Goal: Task Accomplishment & Management: Manage account settings

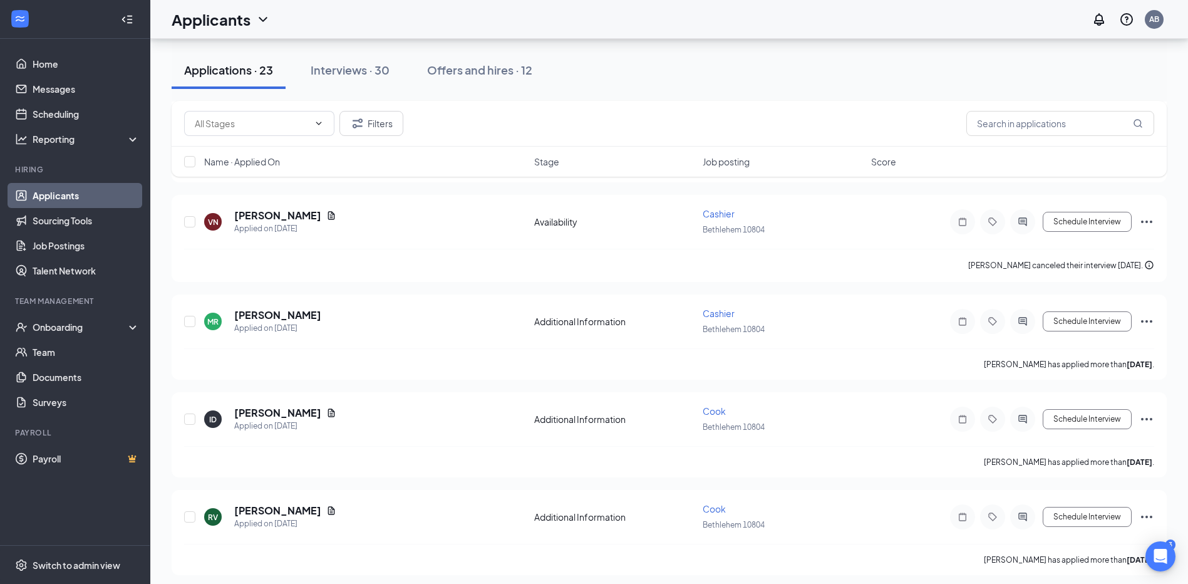
scroll to position [1128, 0]
drag, startPoint x: 390, startPoint y: 65, endPoint x: 412, endPoint y: 114, distance: 53.6
click at [390, 65] on div "Interviews · 30" at bounding box center [350, 70] width 79 height 16
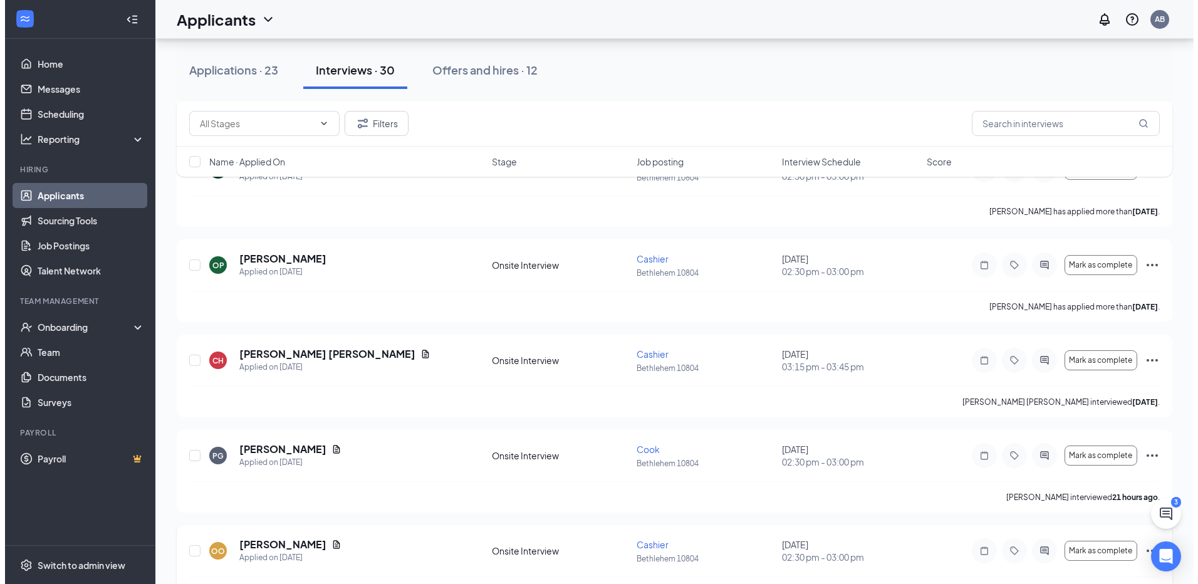
scroll to position [689, 0]
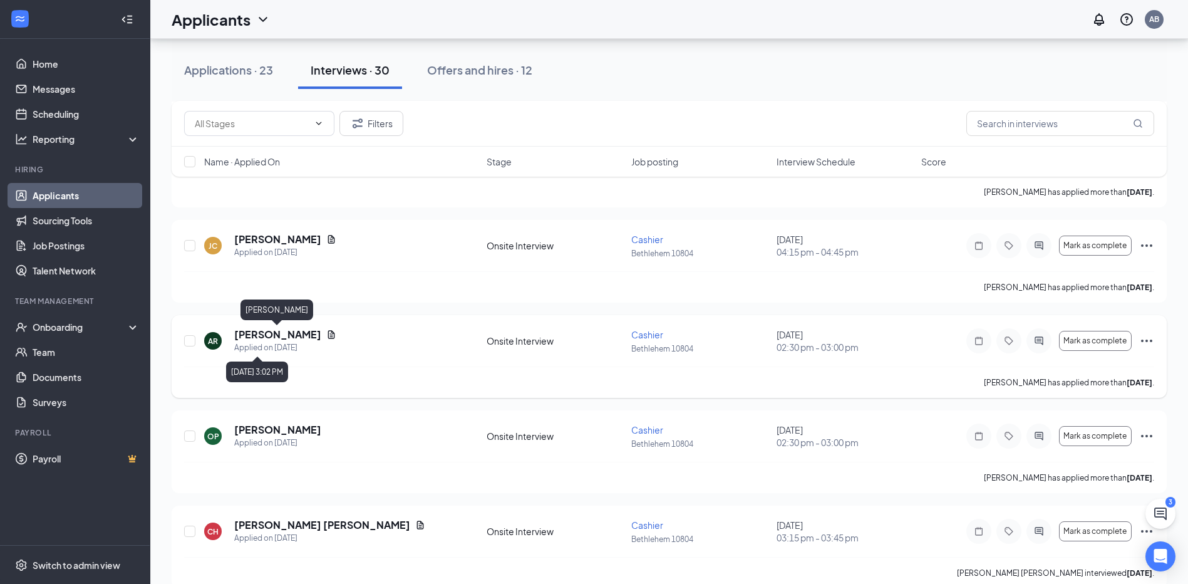
click at [294, 338] on h5 "[PERSON_NAME]" at bounding box center [277, 335] width 87 height 14
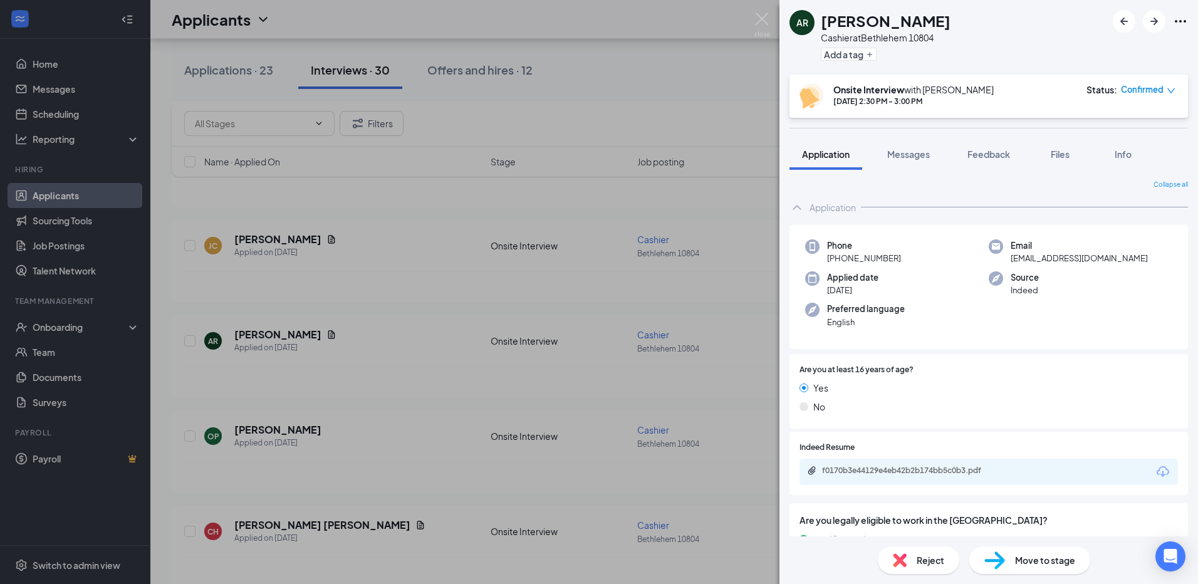
click at [1174, 90] on icon "down" at bounding box center [1170, 90] width 9 height 9
click at [1138, 126] on span "Request Reschedule" at bounding box center [1122, 126] width 86 height 14
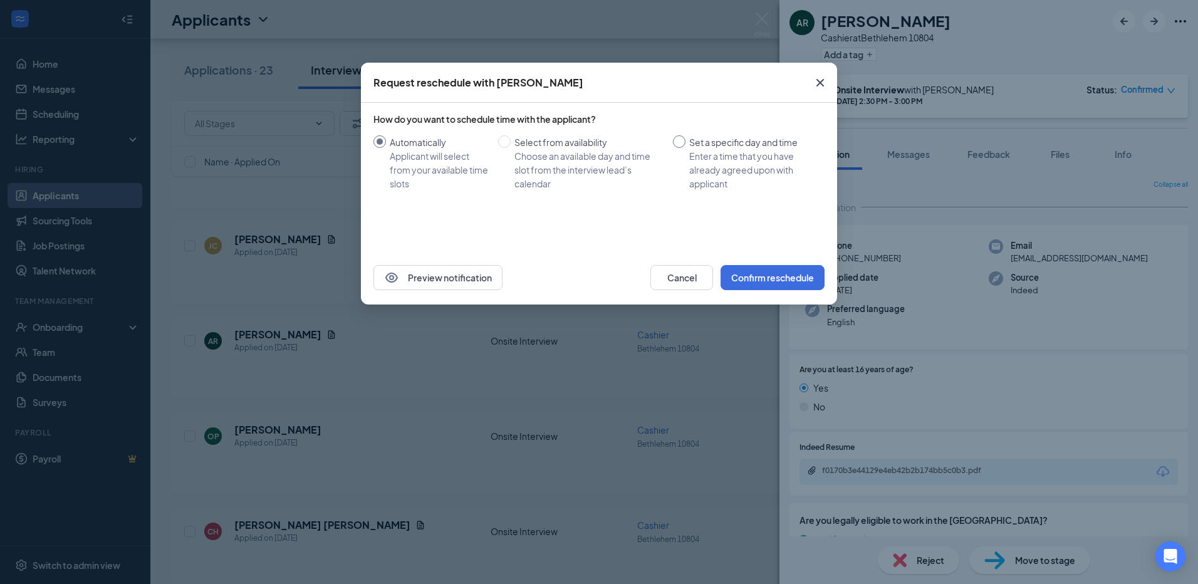
click at [673, 139] on div "Automatically Applicant will select from your available time slots Select from …" at bounding box center [598, 162] width 451 height 55
click at [675, 139] on input "Set a specific day and time Enter a time that you have already agreed upon with…" at bounding box center [679, 141] width 13 height 13
radio input "true"
radio input "false"
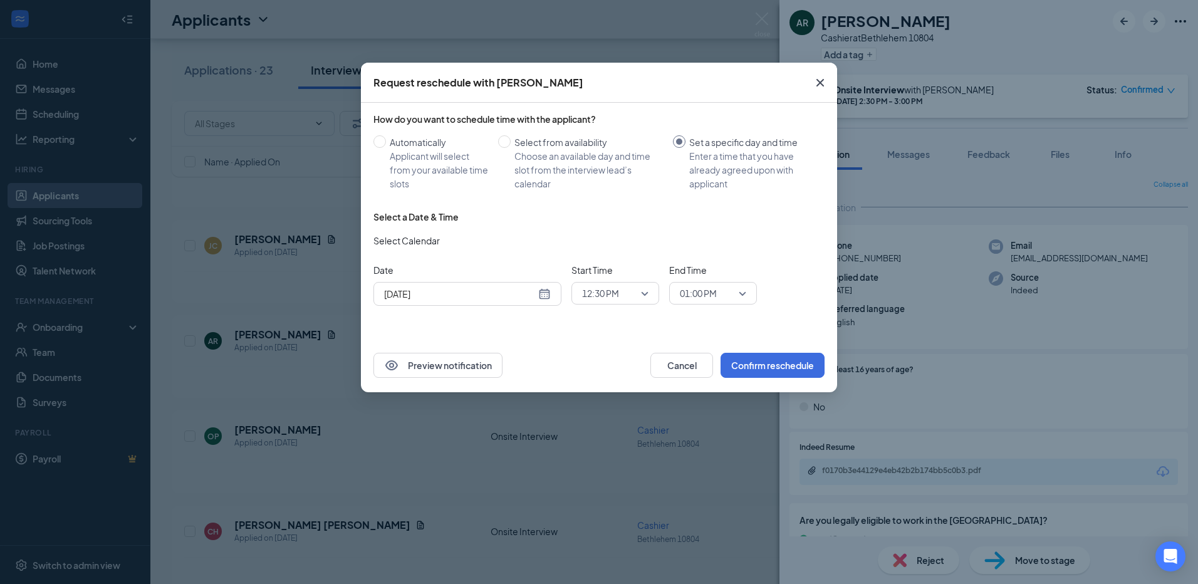
click at [546, 292] on div "[DATE]" at bounding box center [467, 294] width 167 height 14
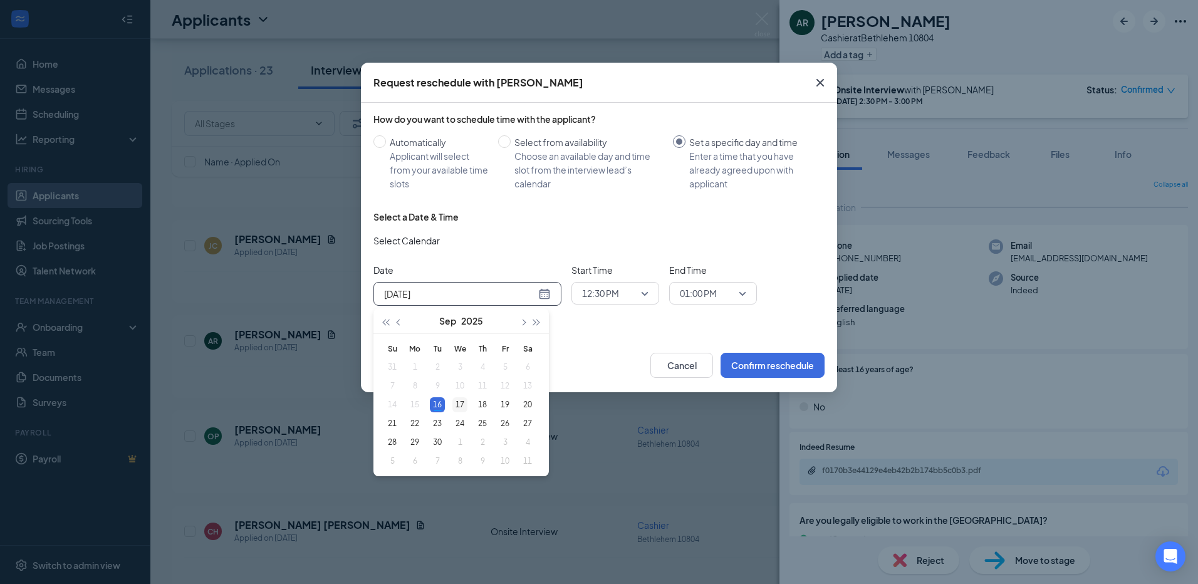
type input "[DATE]"
click at [460, 404] on div "17" at bounding box center [459, 404] width 15 height 15
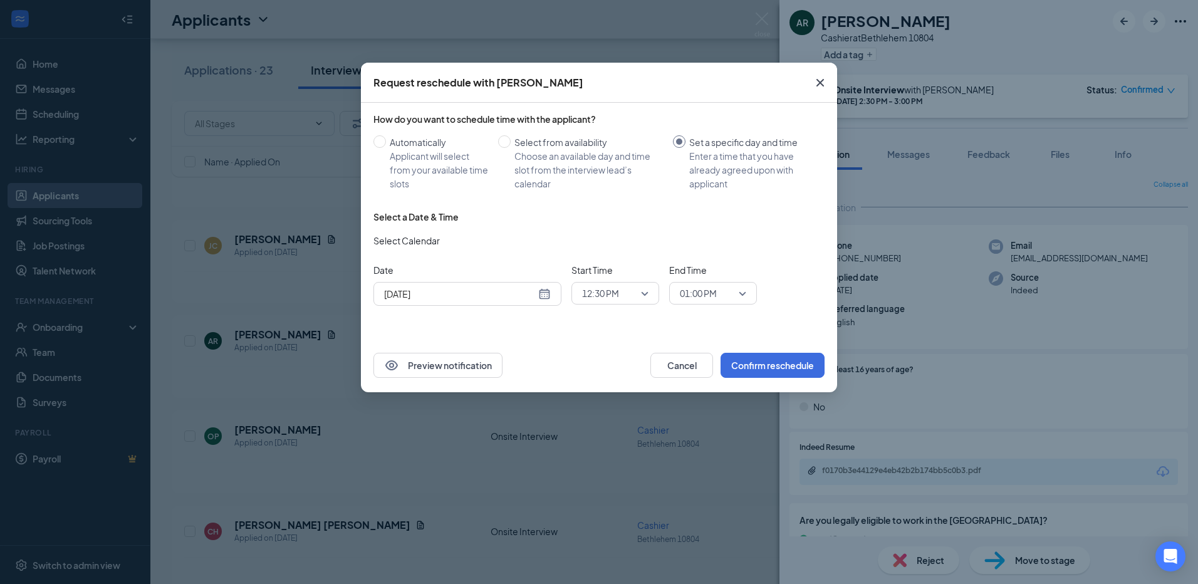
click at [770, 272] on div "Date [DATE] [DATE] Su Mo Tu We Th Fr Sa 31 1 2 3 4 5 6 7 8 9 10 11 12 13 14 15 …" at bounding box center [598, 284] width 451 height 43
click at [773, 366] on button "Confirm reschedule" at bounding box center [772, 365] width 104 height 25
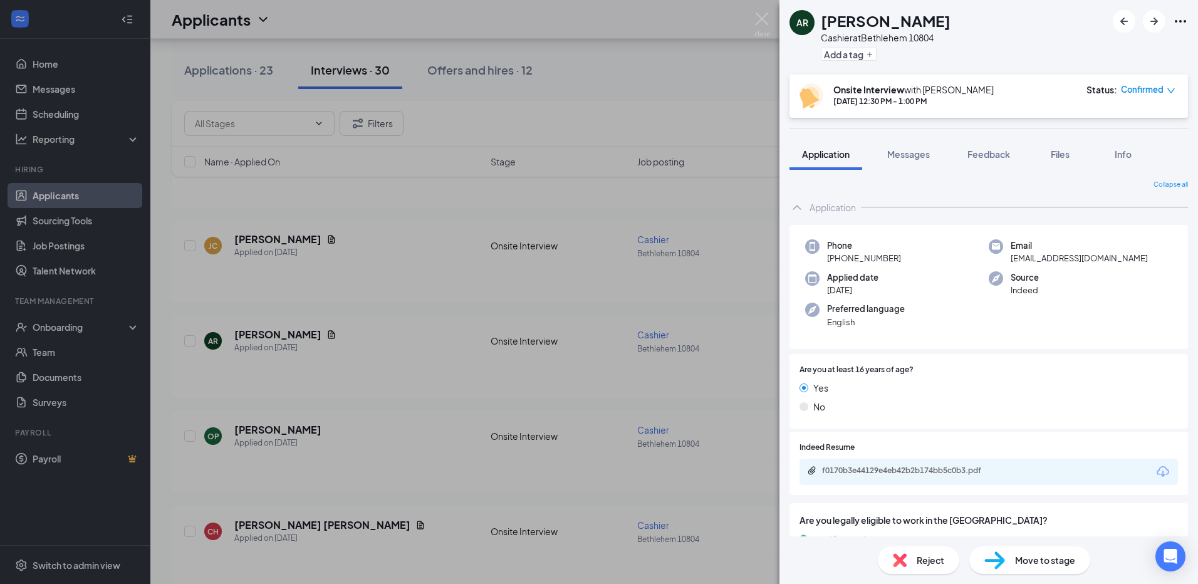
click at [1165, 90] on div "Confirmed" at bounding box center [1148, 89] width 54 height 13
click at [1014, 72] on div "AR [PERSON_NAME] Cashier at [GEOGRAPHIC_DATA] 10804 Add a tag" at bounding box center [988, 37] width 418 height 75
click at [1158, 88] on span "Confirmed" at bounding box center [1142, 89] width 43 height 13
click at [1155, 122] on span "Request Reschedule" at bounding box center [1122, 126] width 86 height 14
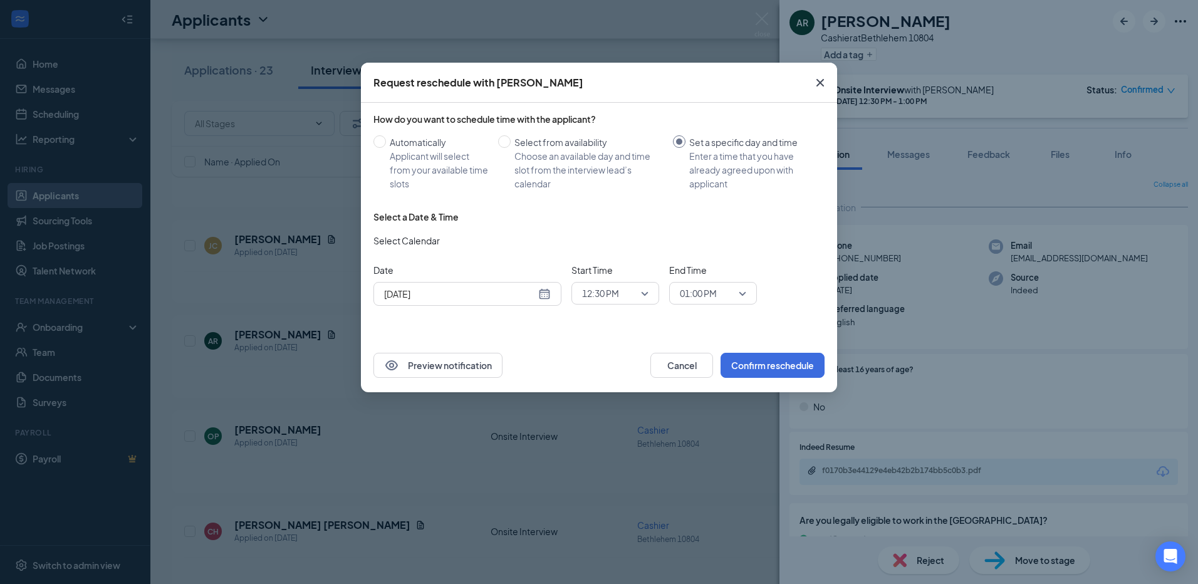
click at [647, 288] on span "12:30 PM" at bounding box center [615, 293] width 66 height 19
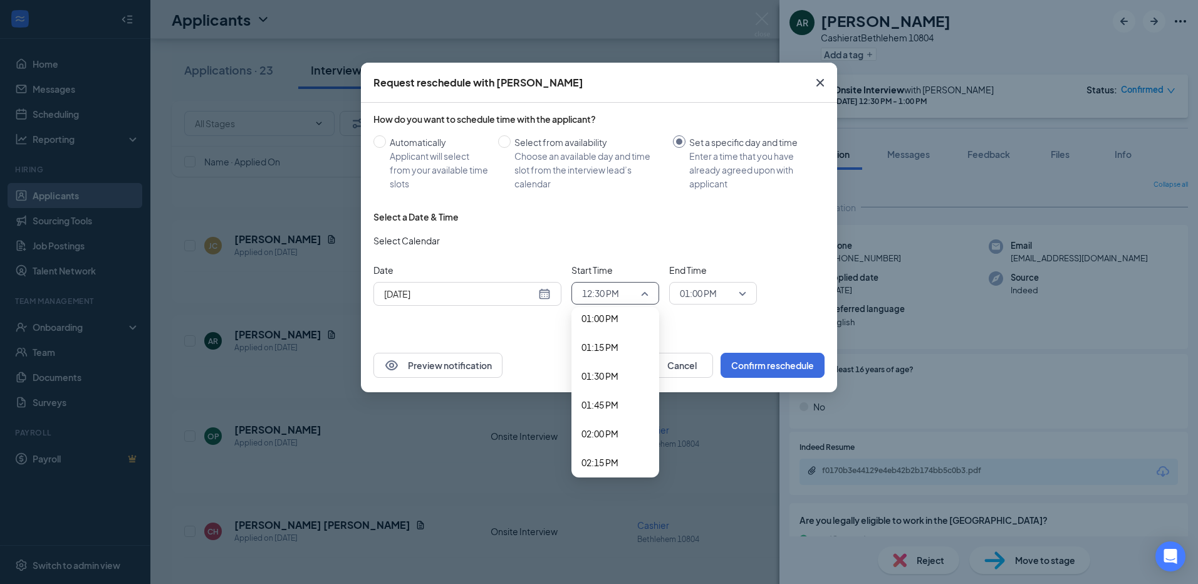
scroll to position [1536, 0]
drag, startPoint x: 626, startPoint y: 464, endPoint x: 711, endPoint y: 324, distance: 162.8
click at [626, 463] on span "02:30 PM" at bounding box center [615, 463] width 68 height 14
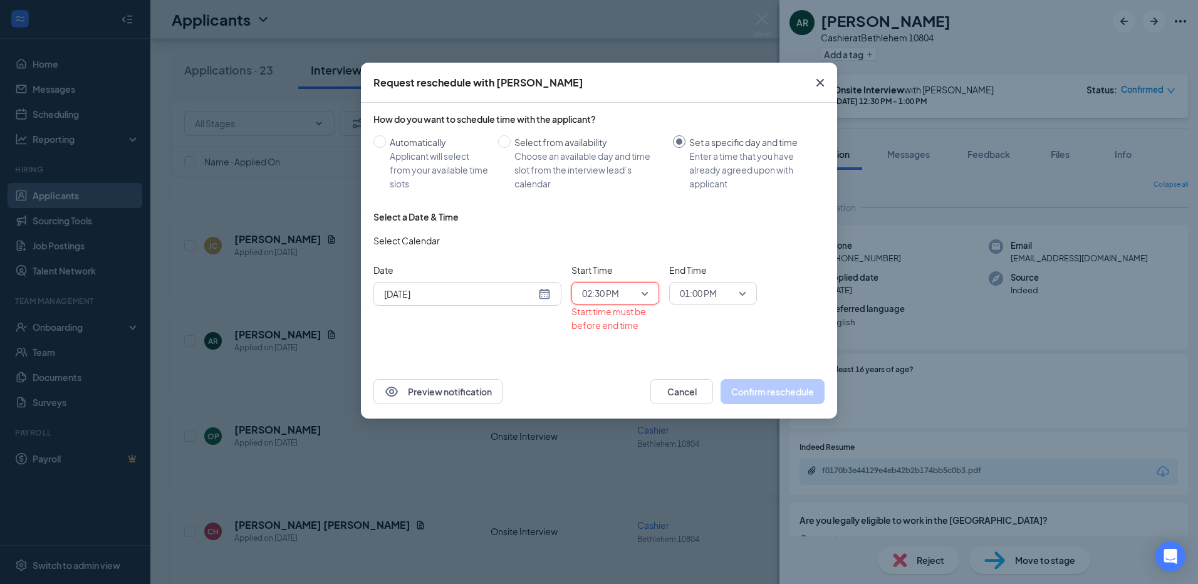
click at [746, 290] on div "01:00 PM" at bounding box center [713, 293] width 88 height 23
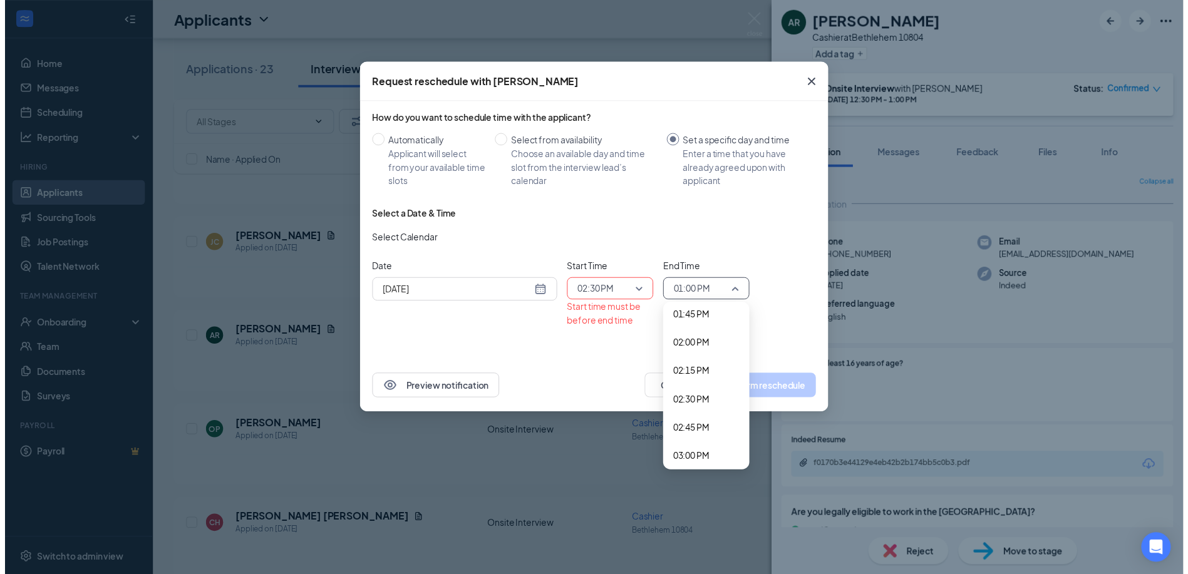
scroll to position [1619, 0]
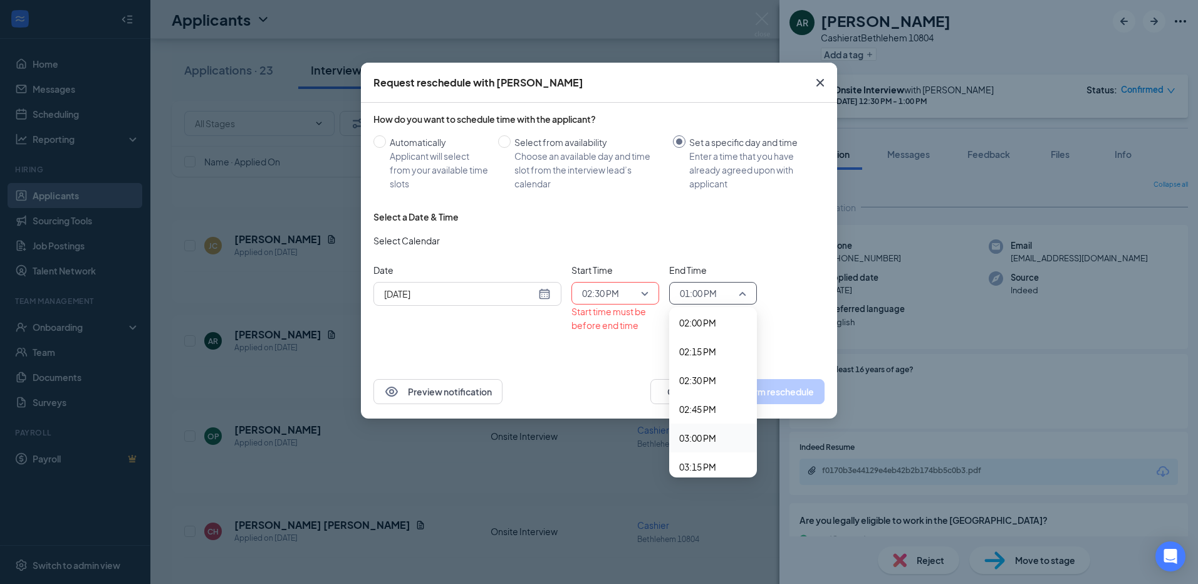
click at [728, 437] on span "03:00 PM" at bounding box center [713, 438] width 68 height 14
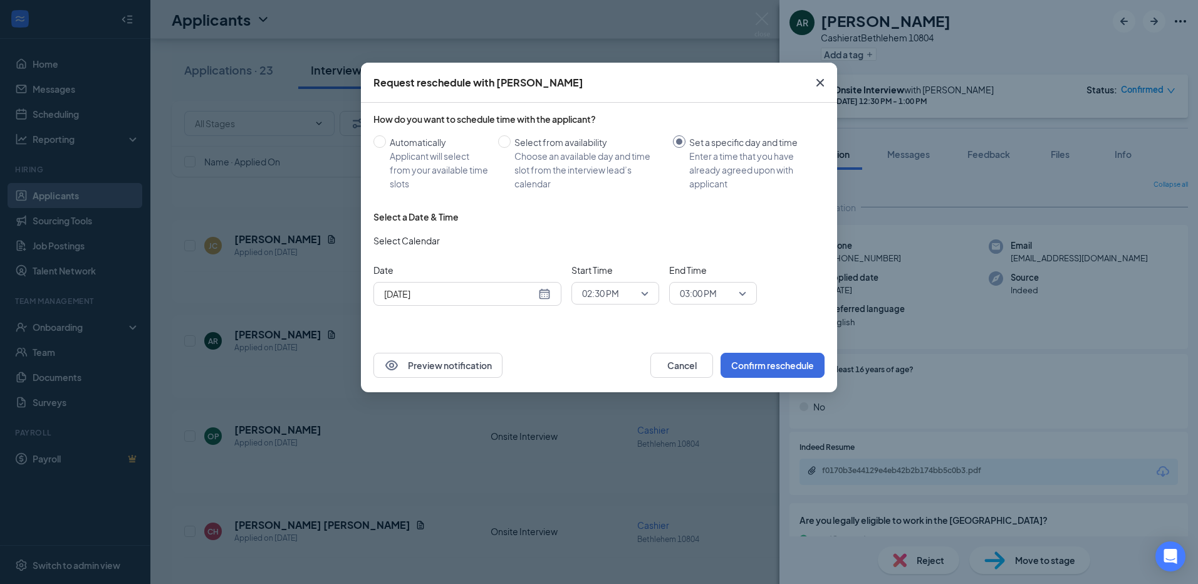
click at [791, 288] on div "Date [DATE] [DATE] Su Mo Tu We Th Fr Sa 31 1 2 3 4 5 6 7 8 9 10 11 12 13 14 15 …" at bounding box center [598, 284] width 451 height 43
click at [459, 374] on button "Preview notification" at bounding box center [437, 365] width 129 height 25
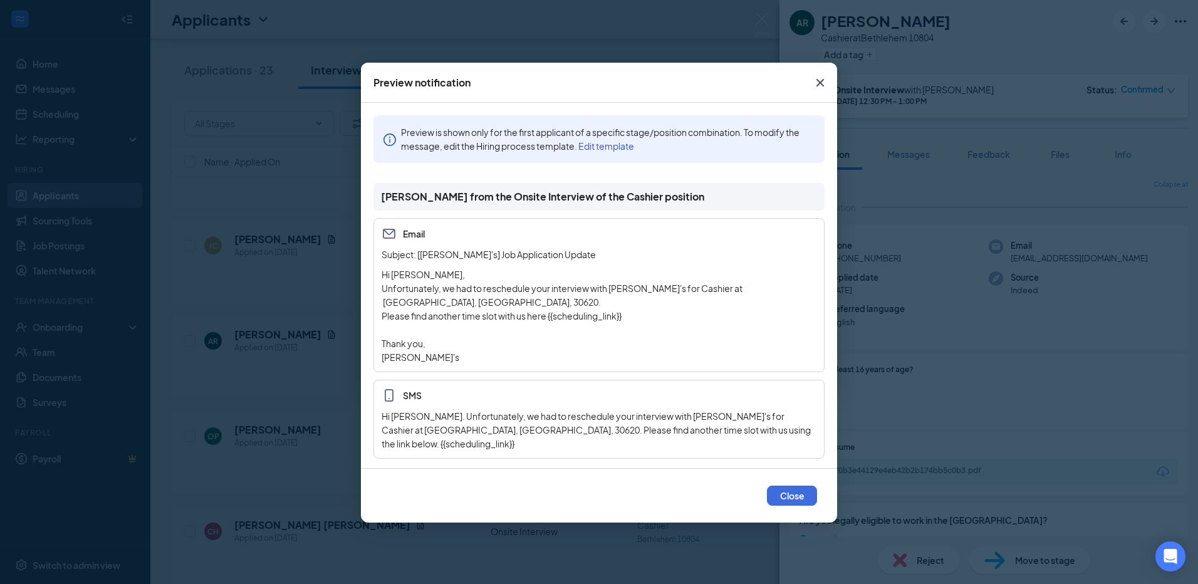
click at [821, 85] on icon "Cross" at bounding box center [819, 82] width 15 height 15
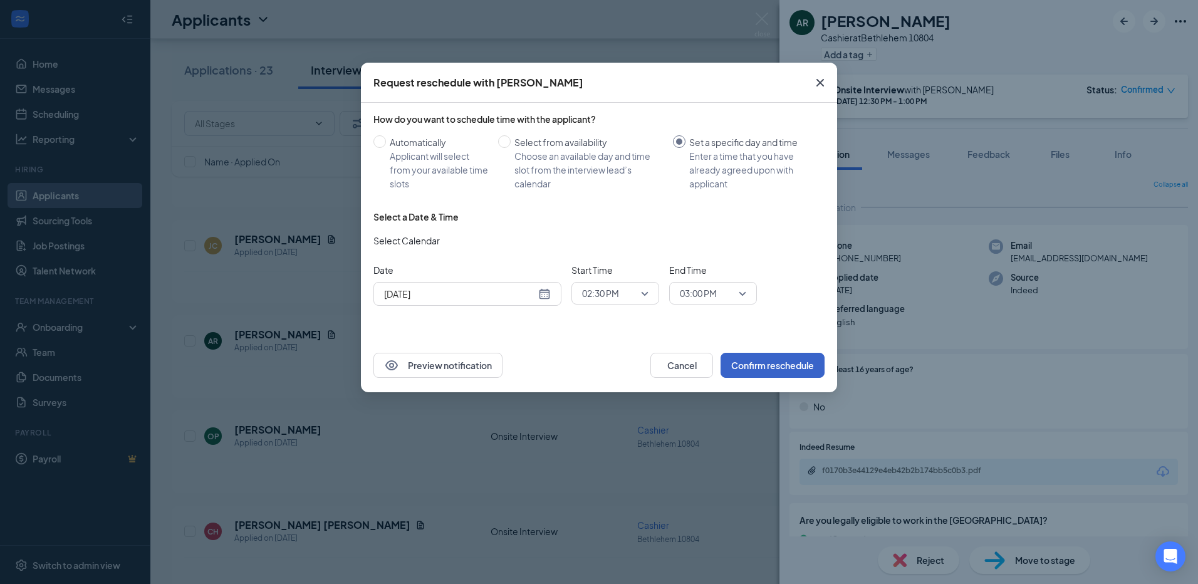
click at [789, 368] on button "Confirm reschedule" at bounding box center [772, 365] width 104 height 25
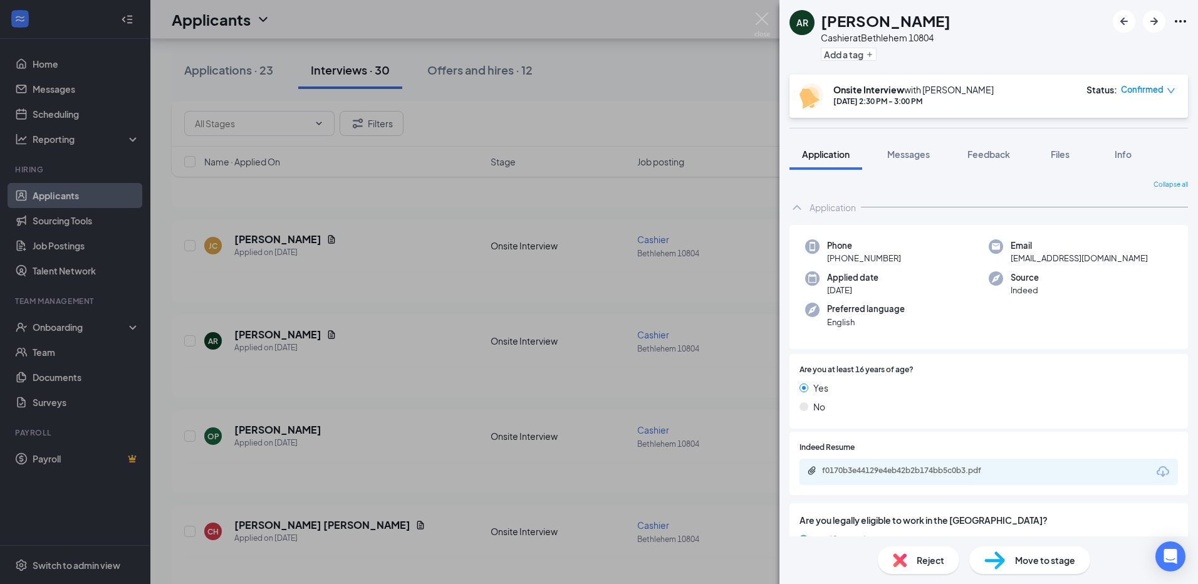
click at [575, 88] on div "AR [PERSON_NAME] Cashier at [GEOGRAPHIC_DATA] 10804 Add a tag Onsite Interview …" at bounding box center [599, 292] width 1198 height 584
